Goal: Communication & Community: Connect with others

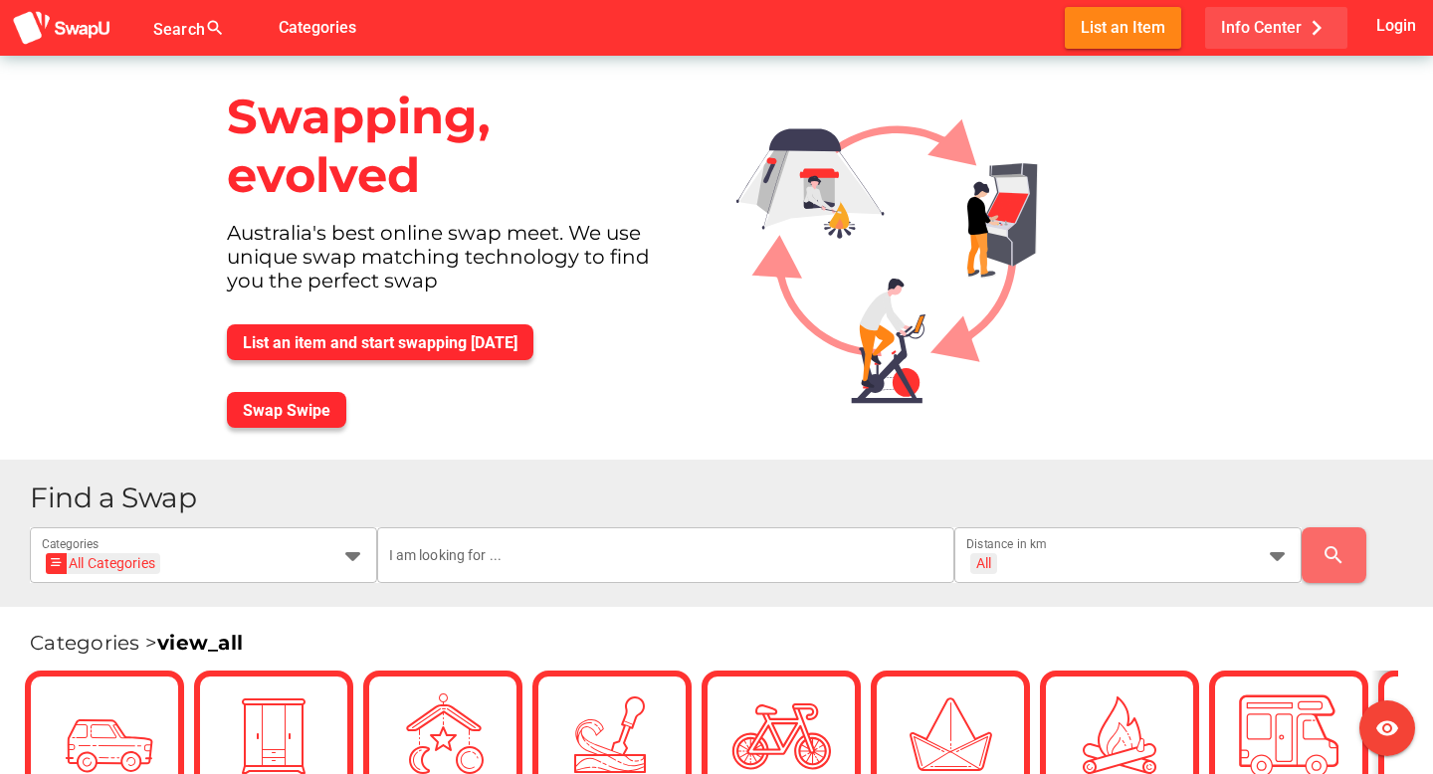
click at [1287, 32] on span "Info Center chevron_right" at bounding box center [1276, 27] width 110 height 33
click at [985, 171] on img at bounding box center [902, 241] width 365 height 371
click at [1382, 24] on span "Login" at bounding box center [1396, 25] width 40 height 27
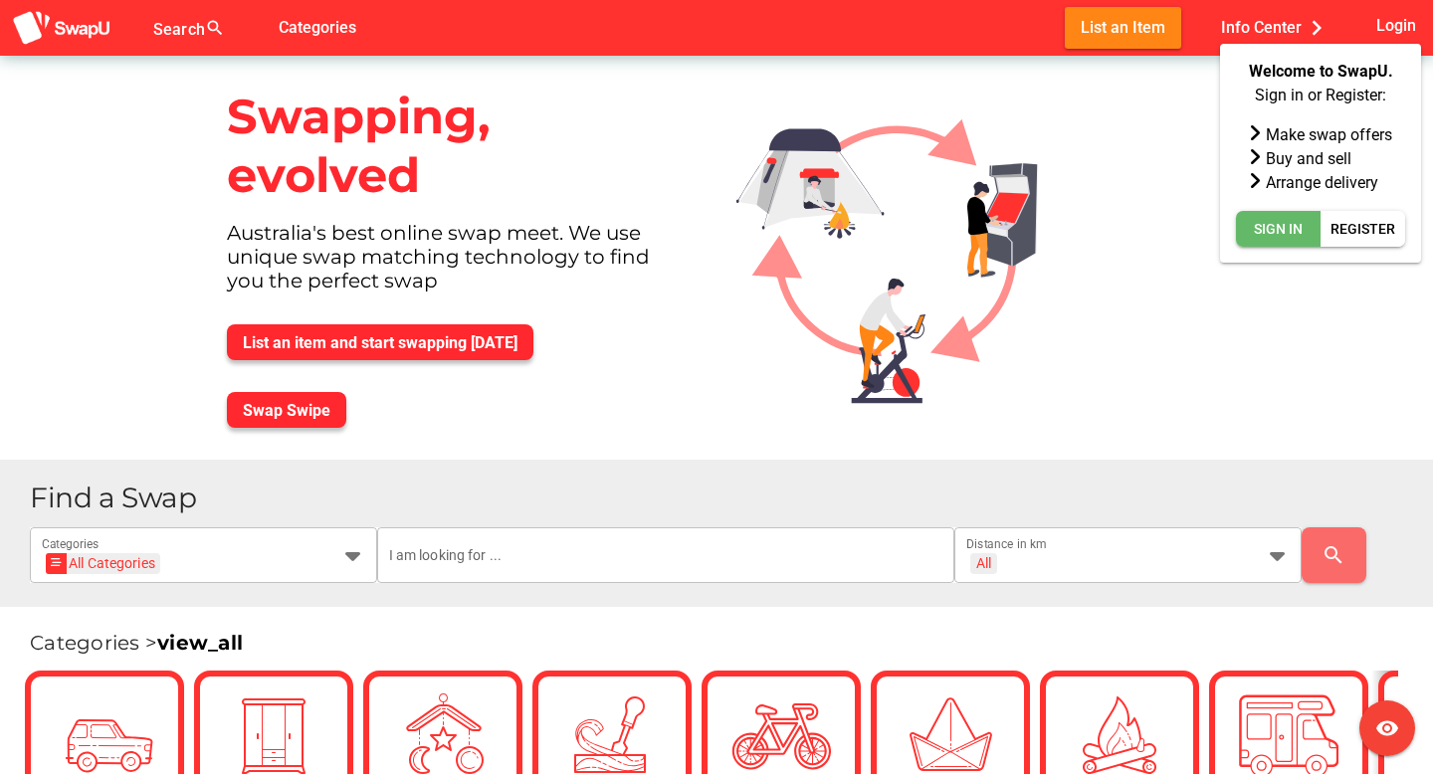
click at [1300, 225] on span "Sign In" at bounding box center [1278, 229] width 49 height 24
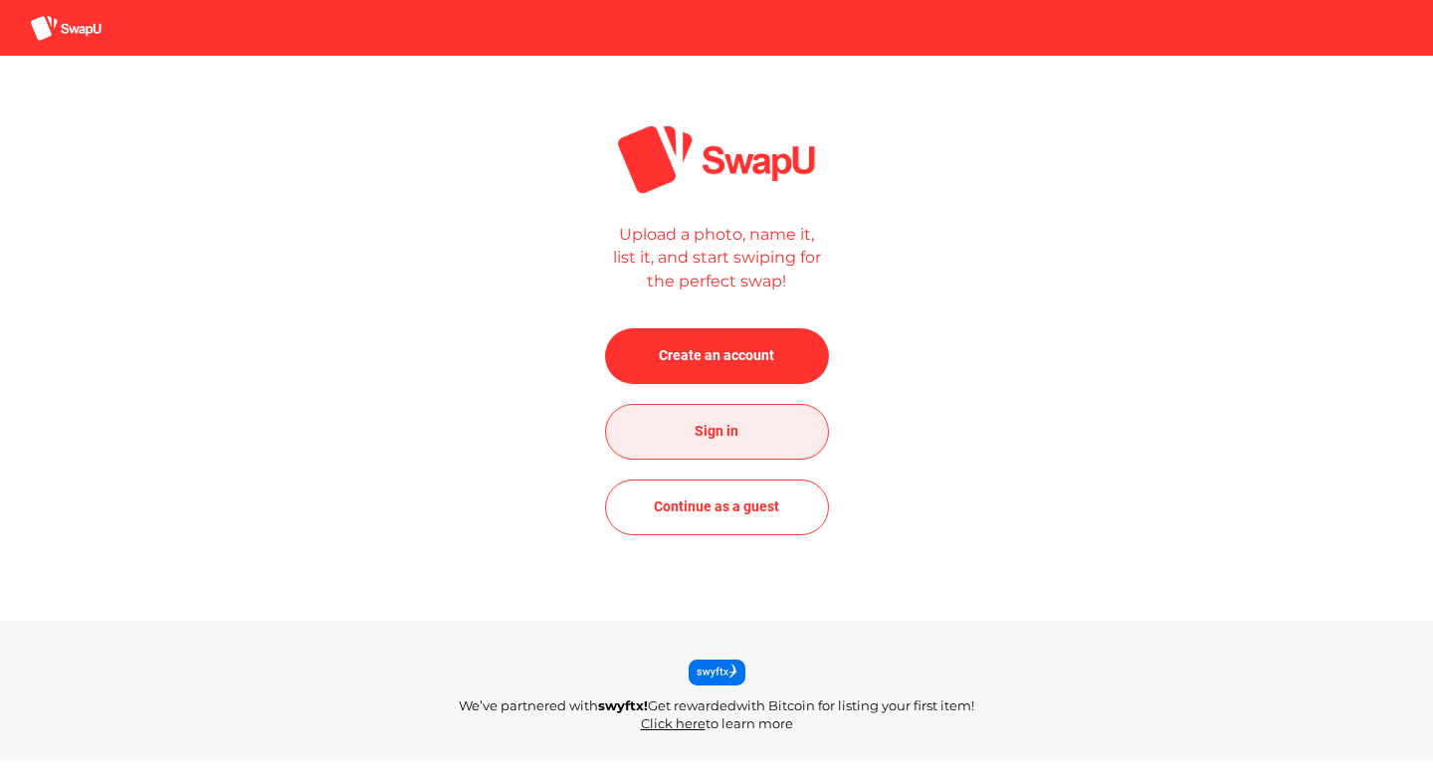
click at [759, 439] on span "Sign in" at bounding box center [717, 432] width 192 height 48
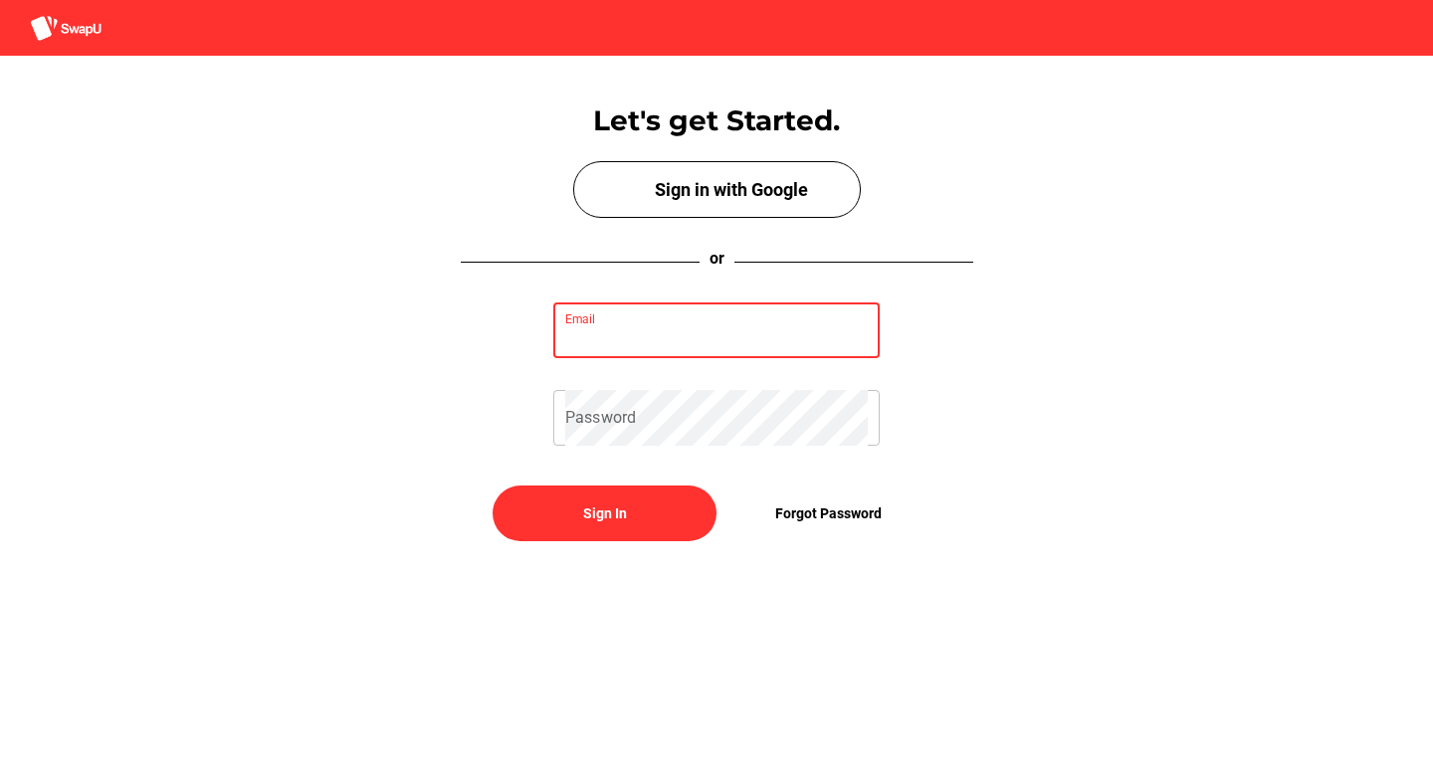
click at [728, 312] on input "Email" at bounding box center [716, 331] width 303 height 56
click at [734, 342] on input "Email" at bounding box center [716, 331] width 303 height 56
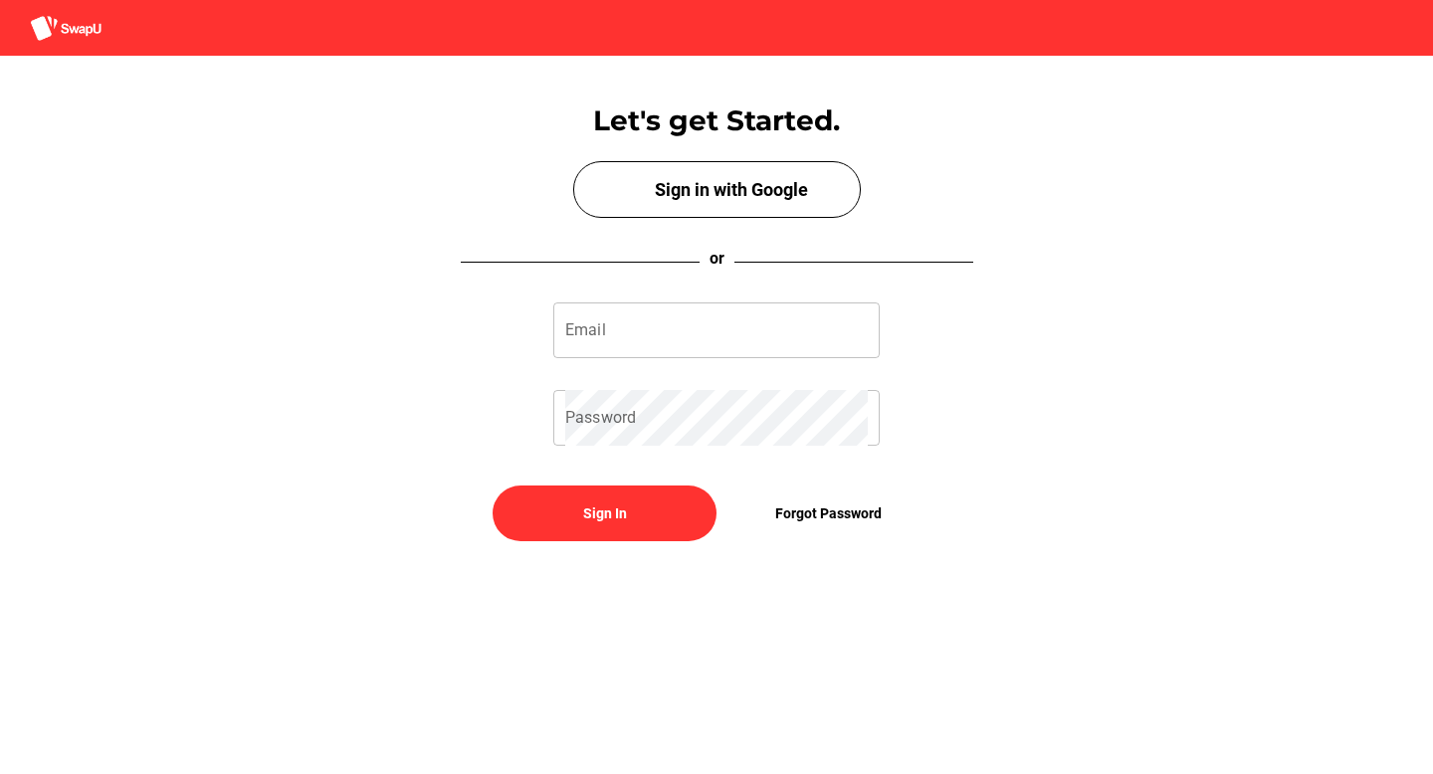
type input "jasonherrerahu@outlook.com"
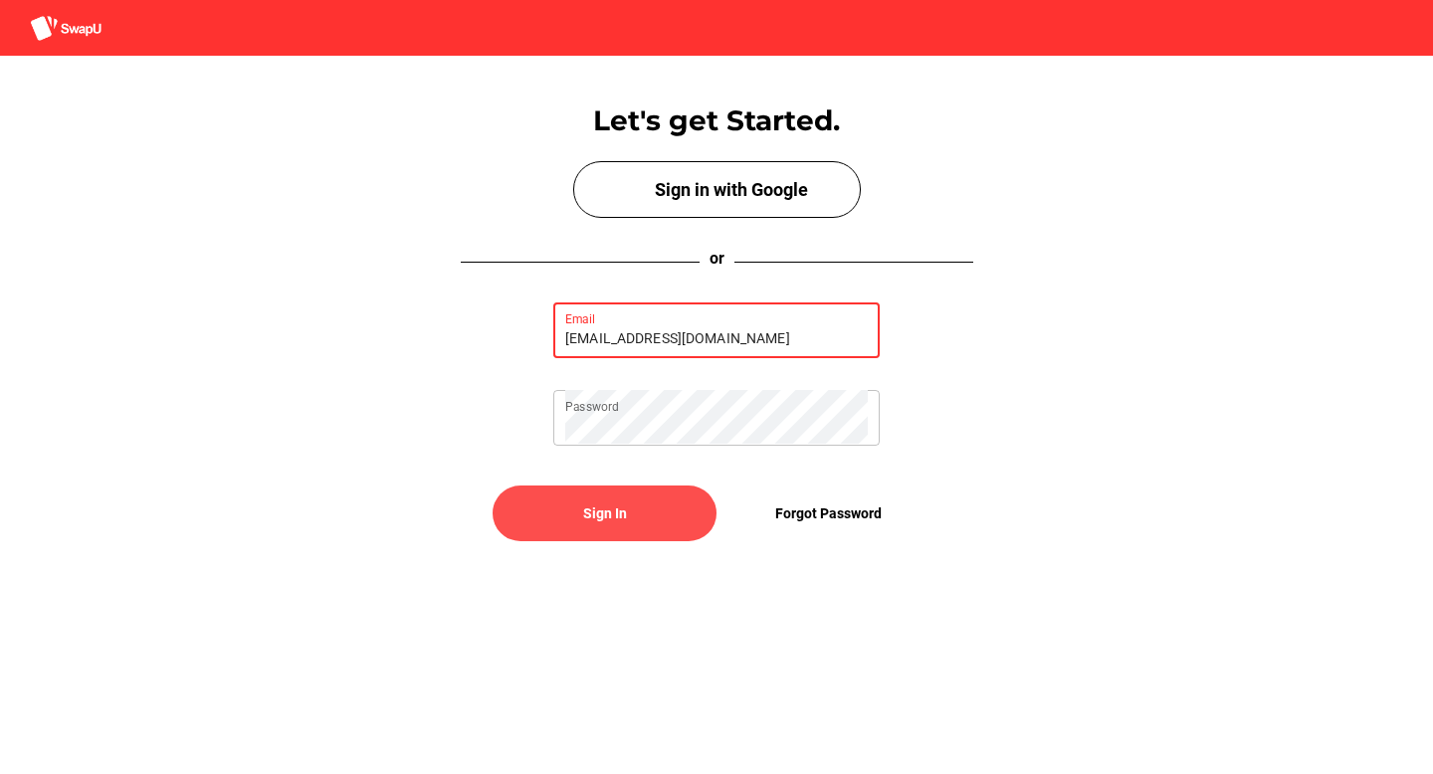
click at [666, 519] on span "Sign In" at bounding box center [604, 514] width 192 height 48
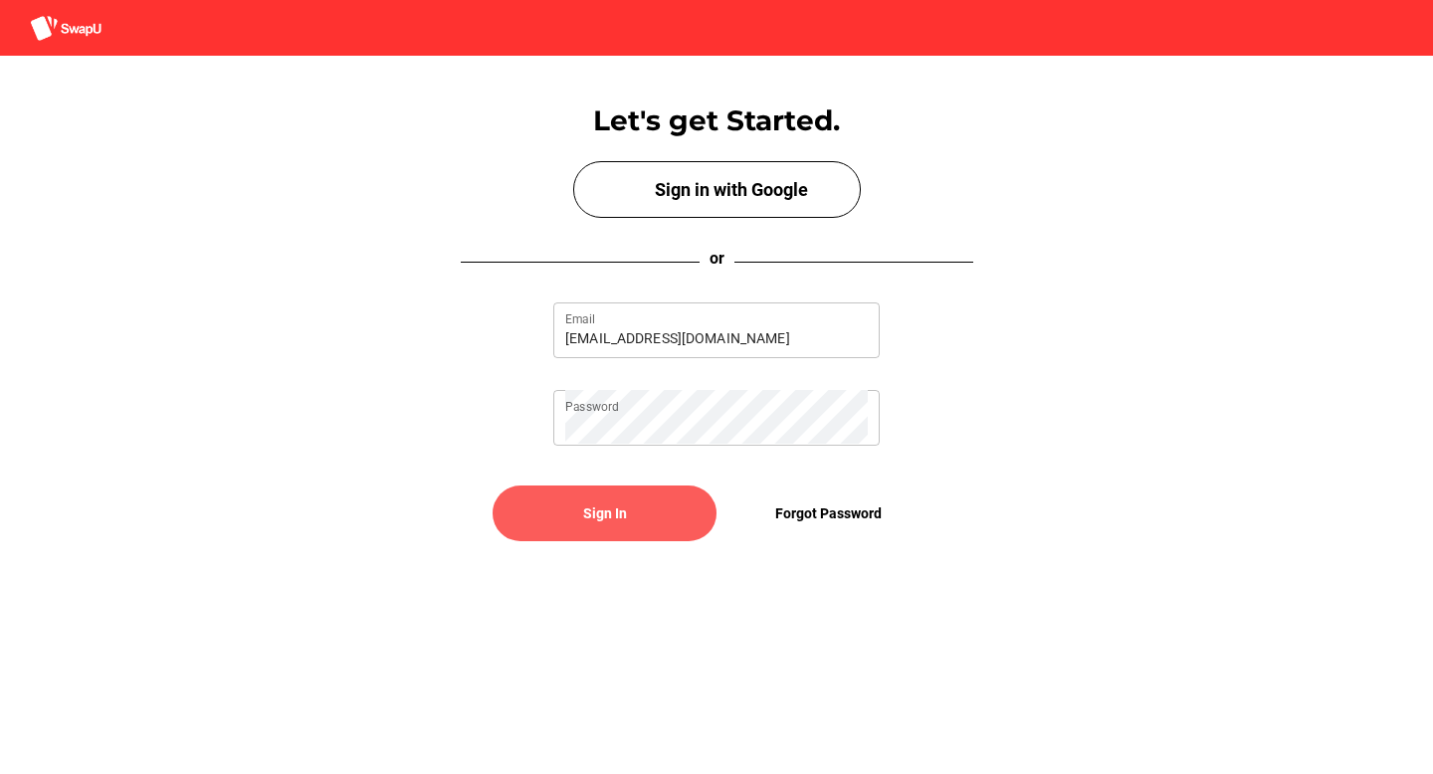
click at [666, 519] on span "Sign In" at bounding box center [604, 514] width 192 height 48
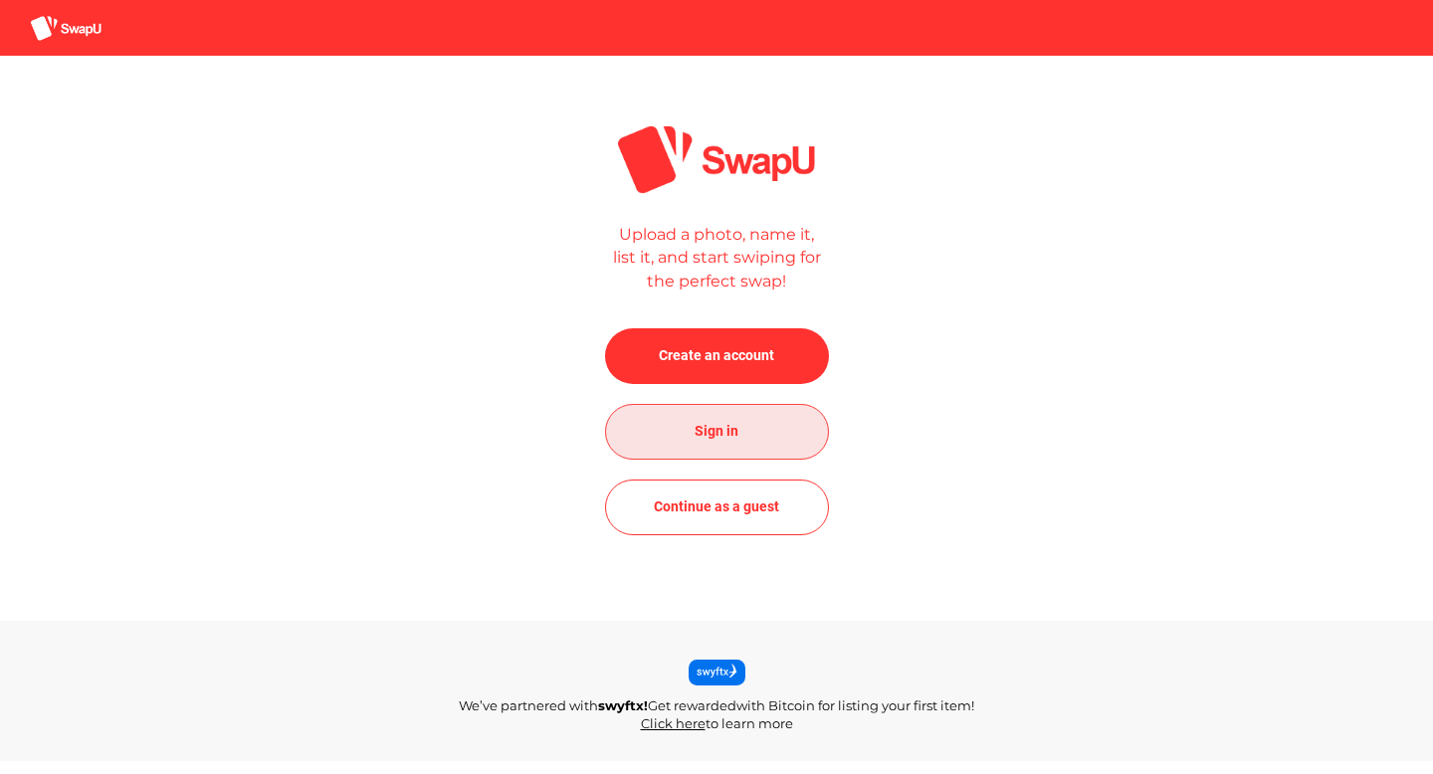
click at [752, 438] on span "Sign in" at bounding box center [717, 432] width 192 height 48
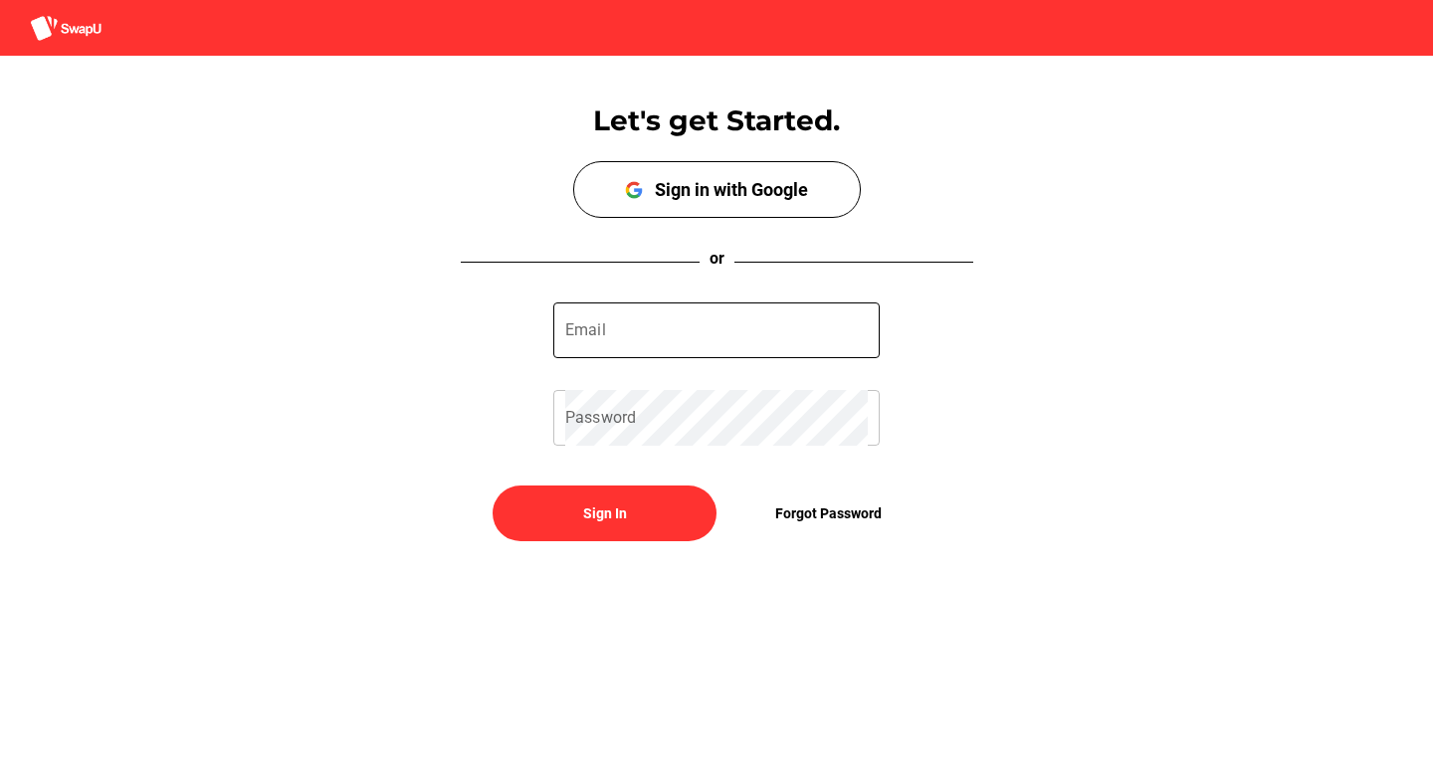
click at [713, 336] on input "Email" at bounding box center [716, 331] width 303 height 56
type input "jasonherrerahu@outlook.com"
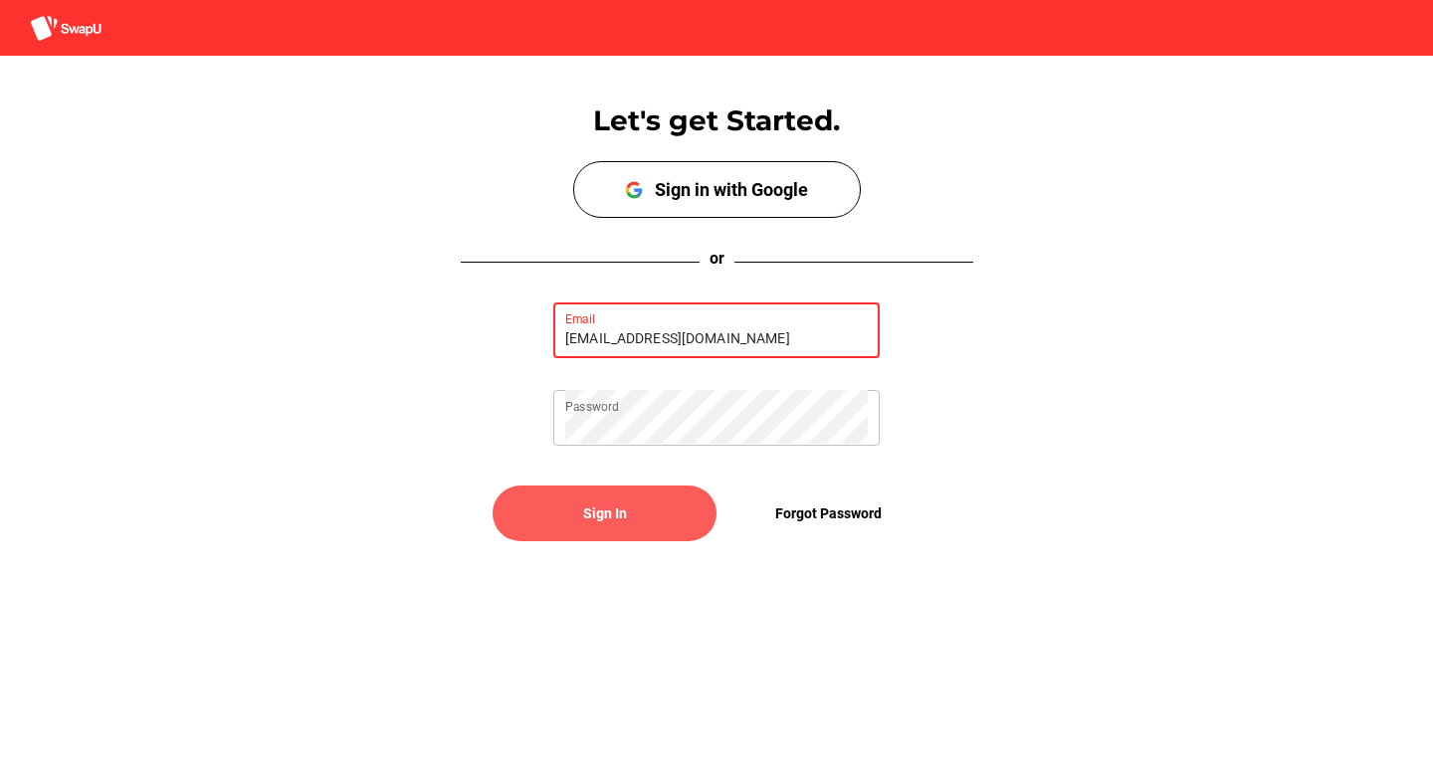
click at [615, 519] on span "Sign In" at bounding box center [605, 514] width 44 height 24
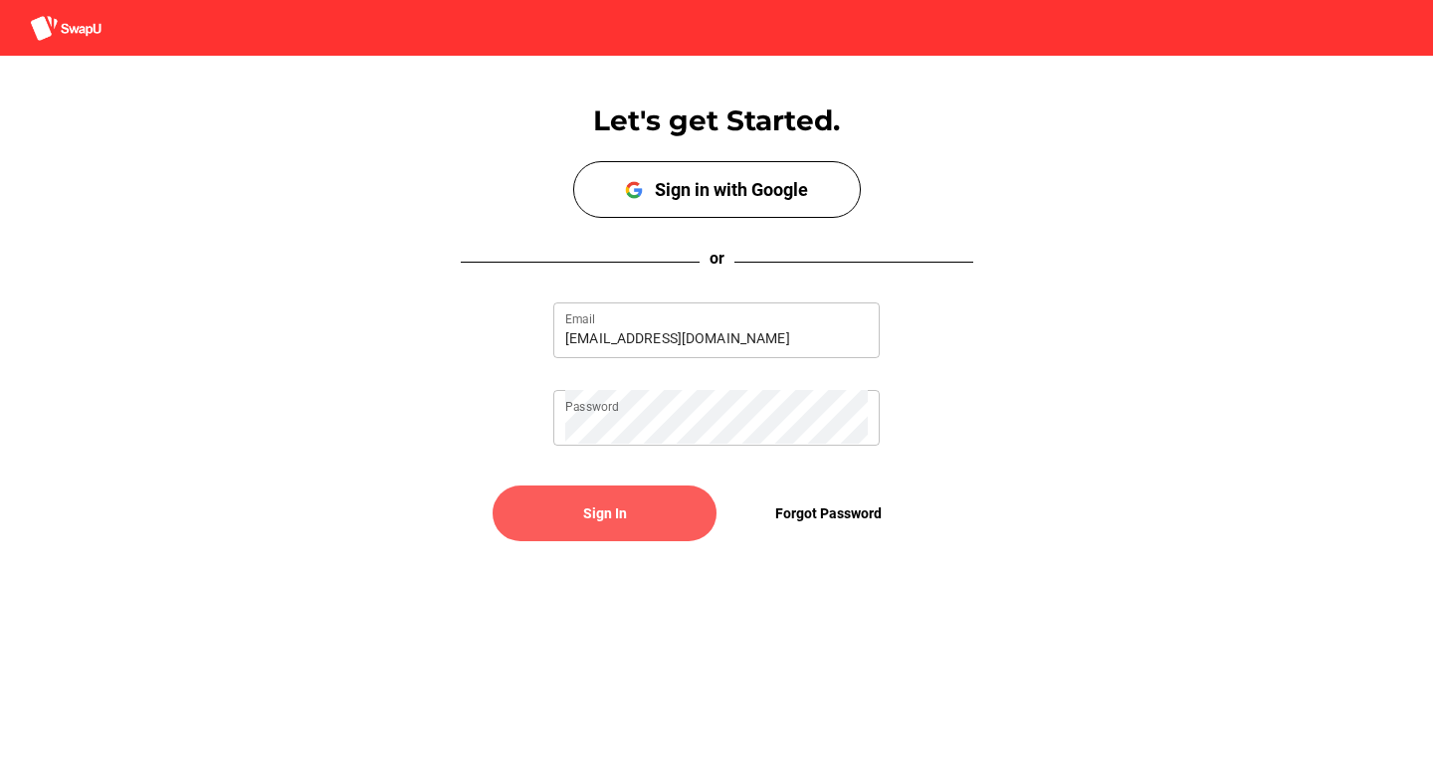
click at [560, 508] on span "Sign In" at bounding box center [604, 514] width 192 height 48
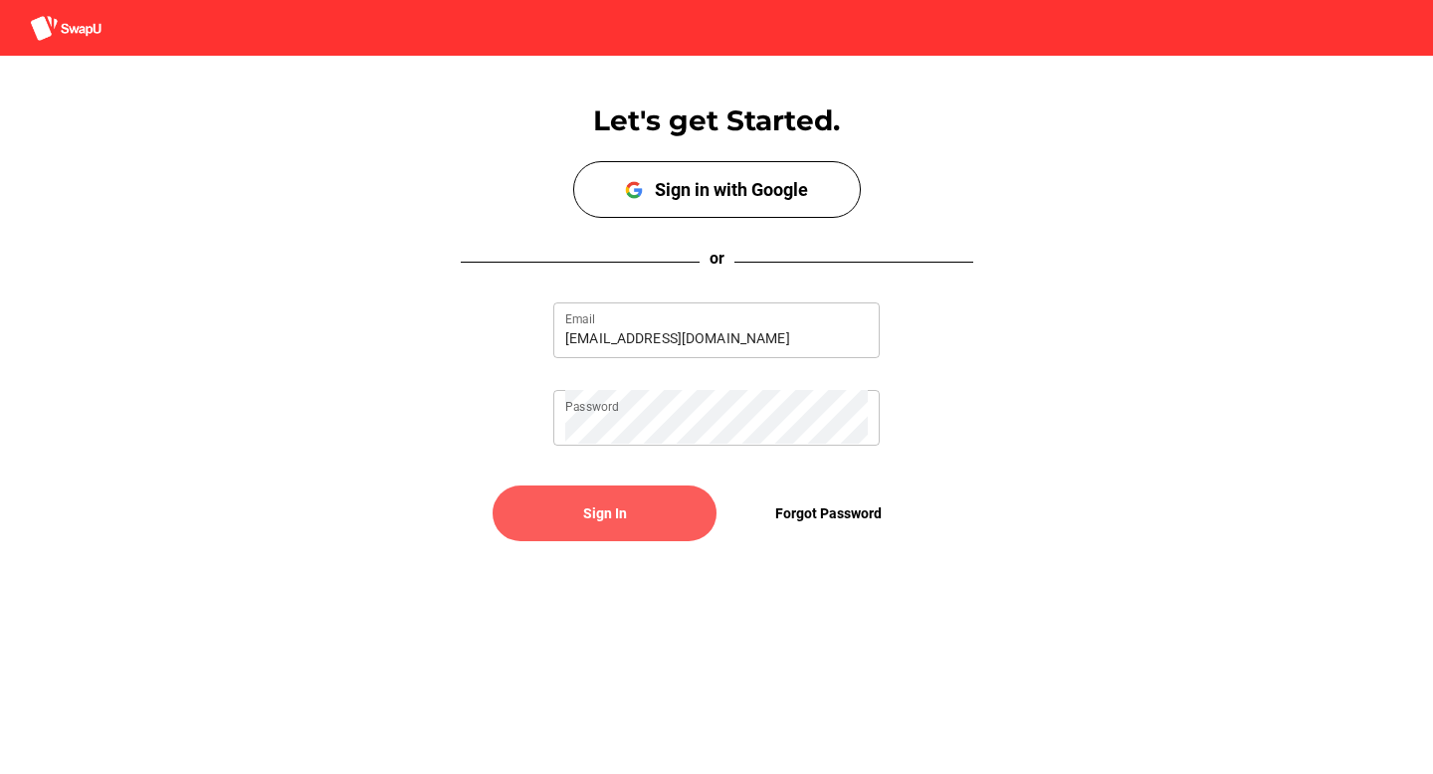
click at [672, 529] on span "Sign In" at bounding box center [604, 514] width 192 height 48
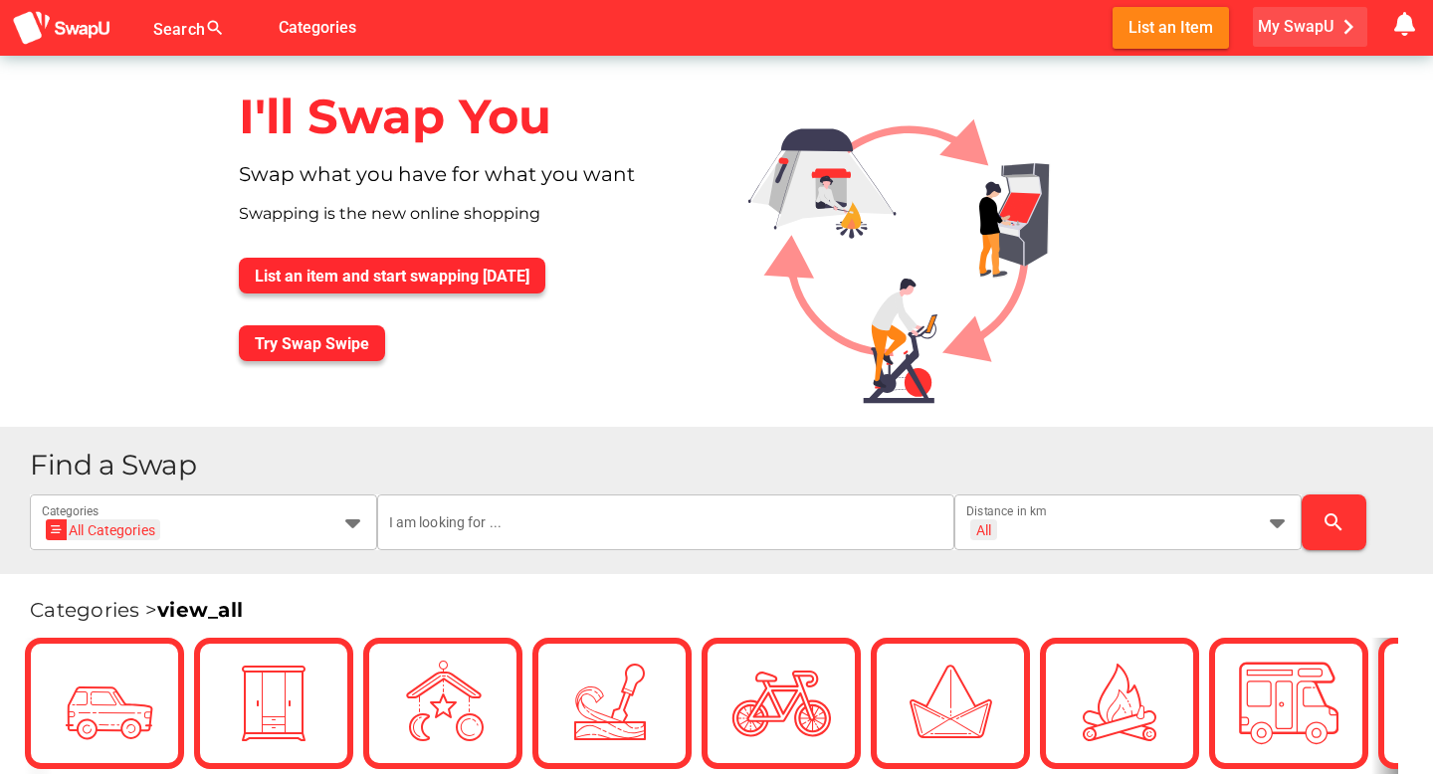
click at [1318, 35] on span "My SwapU chevron_right" at bounding box center [1310, 27] width 105 height 30
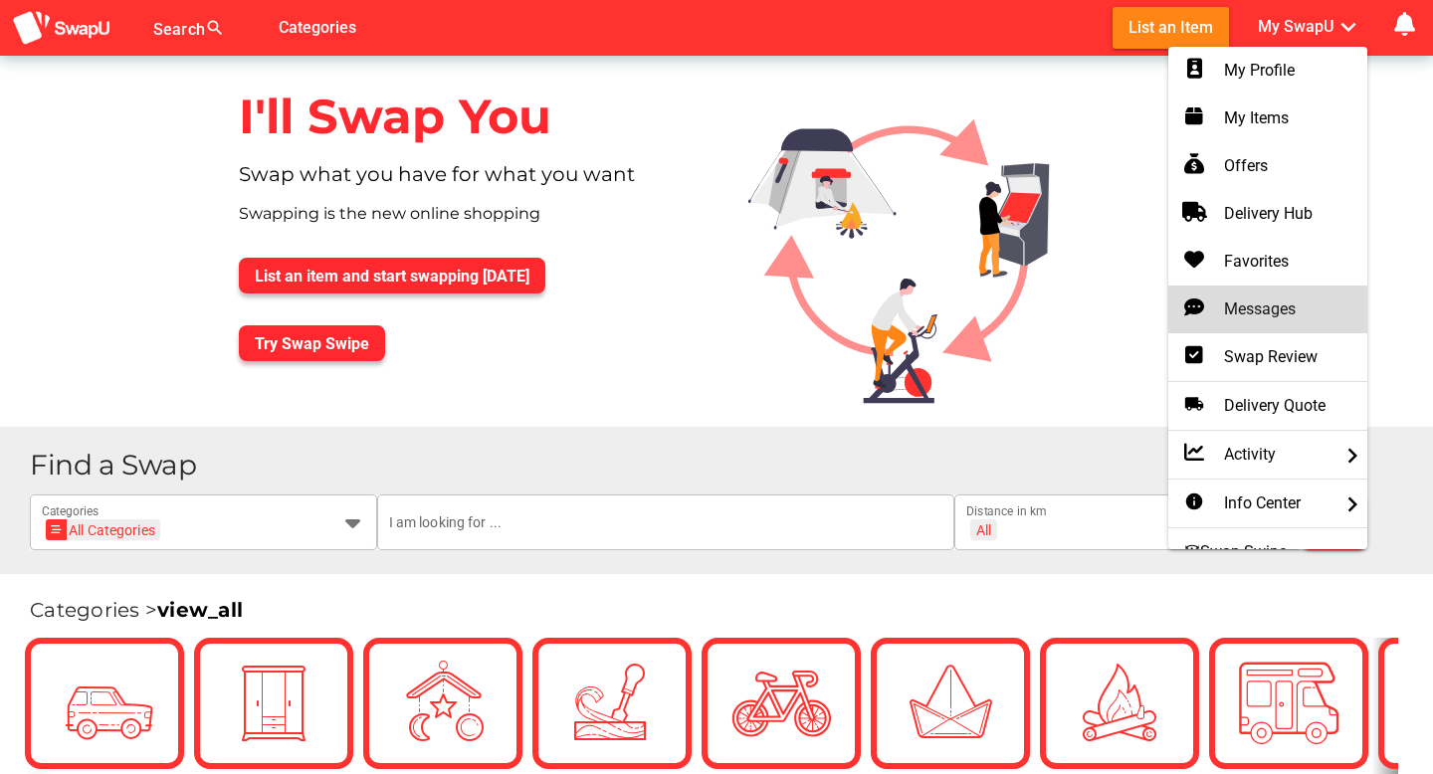
click at [1275, 305] on div "Messages" at bounding box center [1267, 310] width 167 height 24
